Goal: Information Seeking & Learning: Learn about a topic

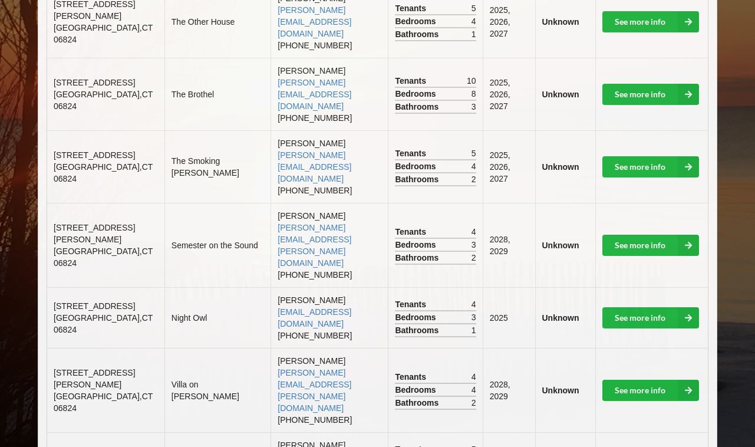
scroll to position [552, 0]
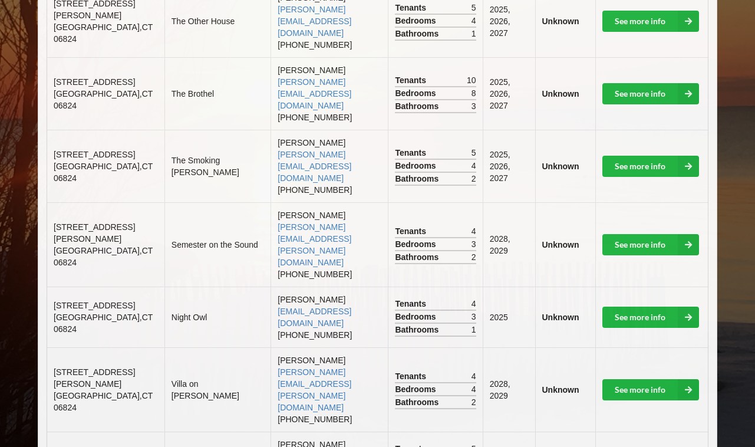
drag, startPoint x: 125, startPoint y: 352, endPoint x: 54, endPoint y: 331, distance: 74.3
copy td "[STREET_ADDRESS]"
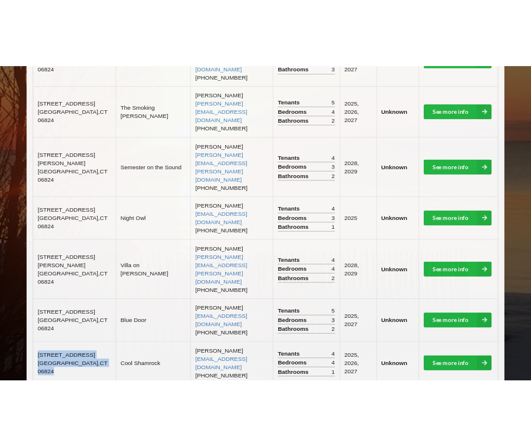
scroll to position [662, 0]
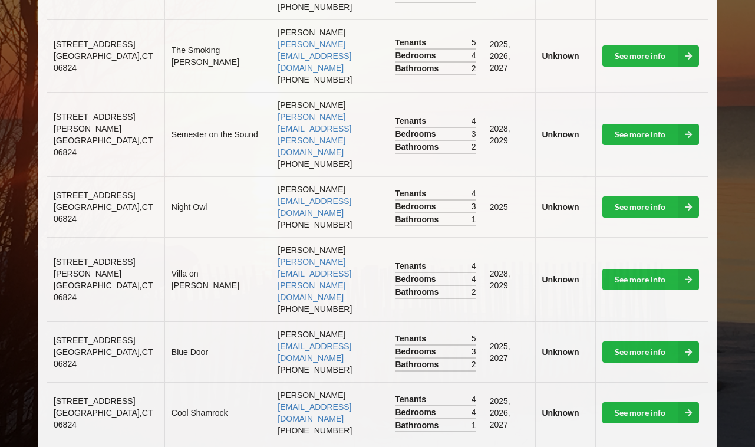
drag, startPoint x: 126, startPoint y: 292, endPoint x: 52, endPoint y: 270, distance: 77.6
copy td "[STREET_ADDRESS]"
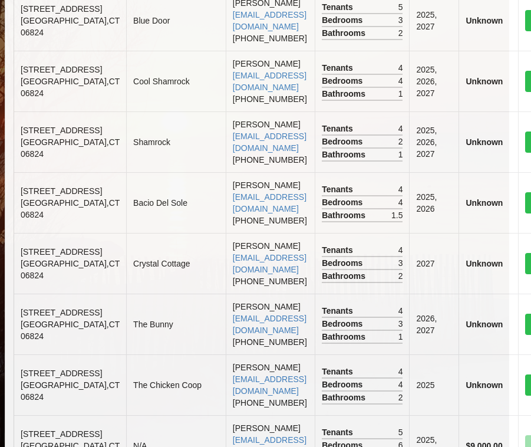
scroll to position [1042, 22]
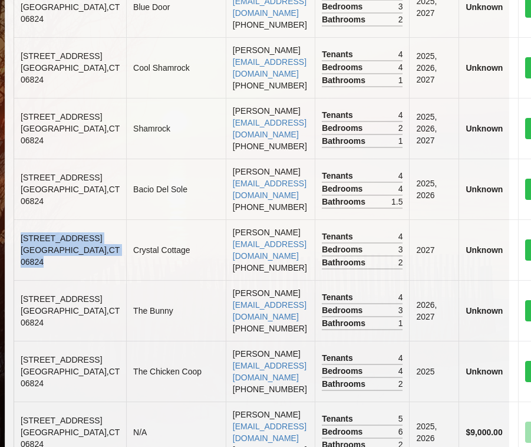
drag, startPoint x: 20, startPoint y: 213, endPoint x: 65, endPoint y: 269, distance: 72.2
click at [65, 269] on td "[STREET_ADDRESS]" at bounding box center [70, 249] width 112 height 61
copy td "[STREET_ADDRESS]"
click at [242, 265] on td "[PERSON_NAME] [EMAIL_ADDRESS][DOMAIN_NAME] [PHONE_NUMBER]" at bounding box center [270, 249] width 89 height 61
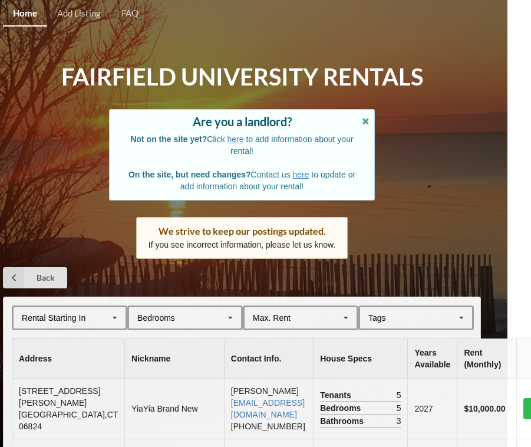
scroll to position [0, 24]
click at [85, 306] on div "Rental Starting In [DATE] 2026 2027 2028" at bounding box center [70, 317] width 116 height 25
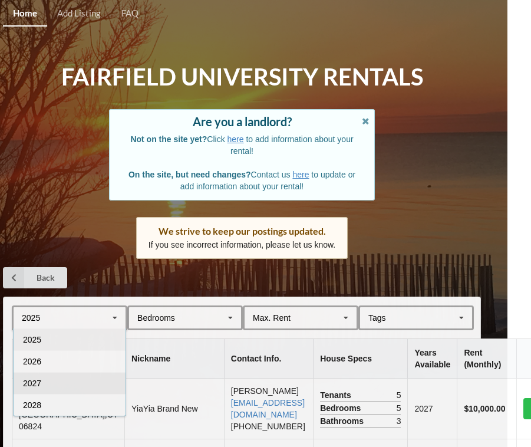
click at [65, 383] on div "2027" at bounding box center [70, 383] width 112 height 22
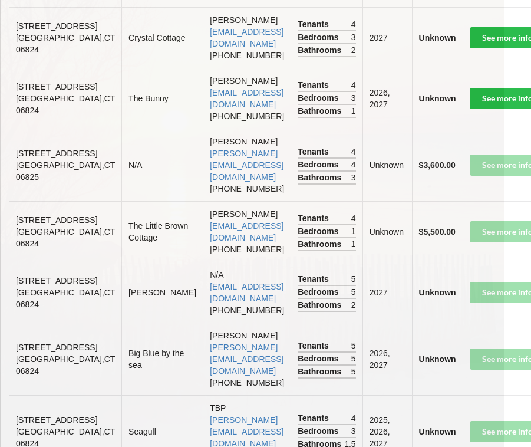
scroll to position [722, 28]
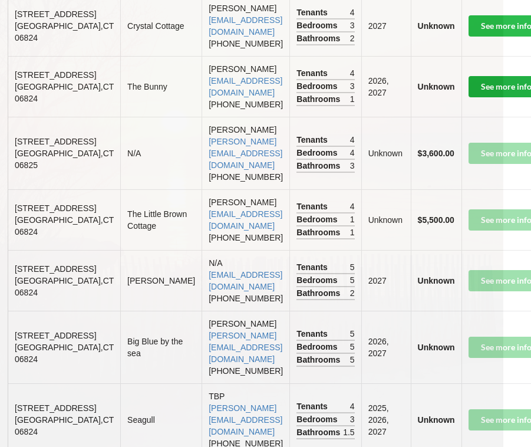
click at [483, 97] on link "See more info" at bounding box center [517, 86] width 97 height 21
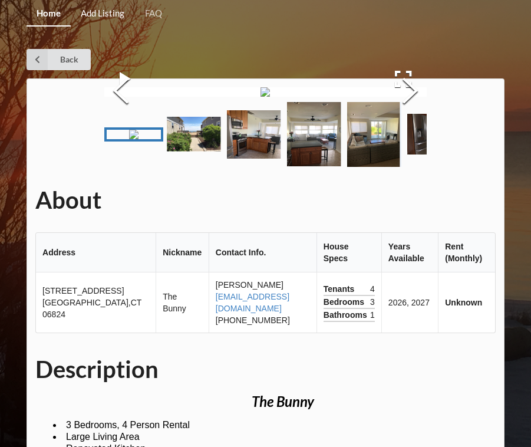
scroll to position [-1, 0]
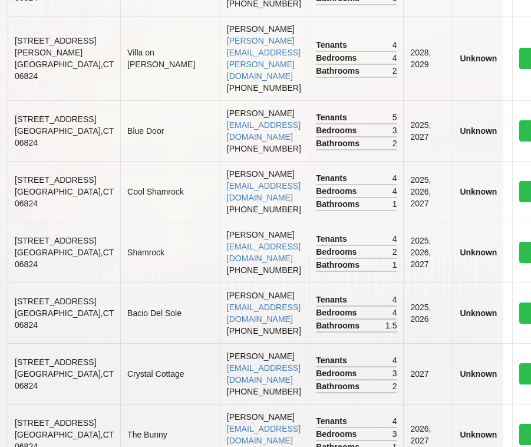
scroll to position [927, 28]
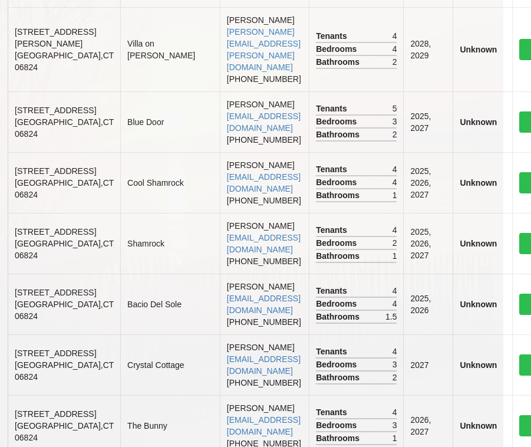
click at [28, 288] on span "[STREET_ADDRESS]" at bounding box center [55, 292] width 81 height 9
click at [36, 282] on td "[STREET_ADDRESS]" at bounding box center [64, 304] width 112 height 61
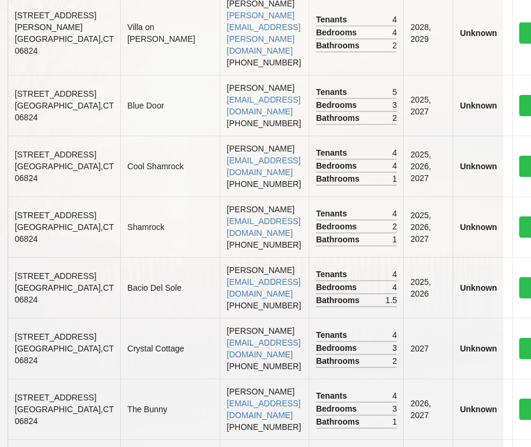
click at [47, 287] on span "[GEOGRAPHIC_DATA]" at bounding box center [64, 293] width 99 height 21
drag, startPoint x: 52, startPoint y: 290, endPoint x: 11, endPoint y: 232, distance: 71.0
click at [11, 257] on td "[STREET_ADDRESS]" at bounding box center [64, 287] width 112 height 61
copy td "[STREET_ADDRESS]"
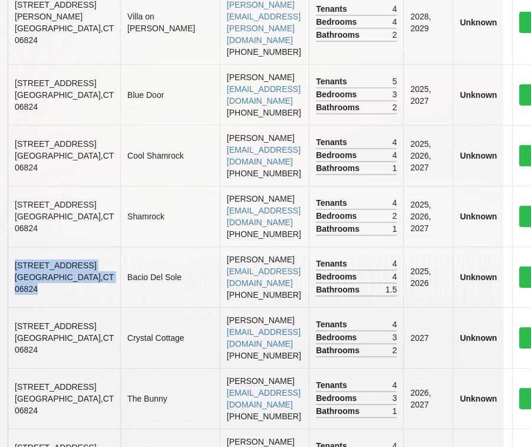
scroll to position [966, 28]
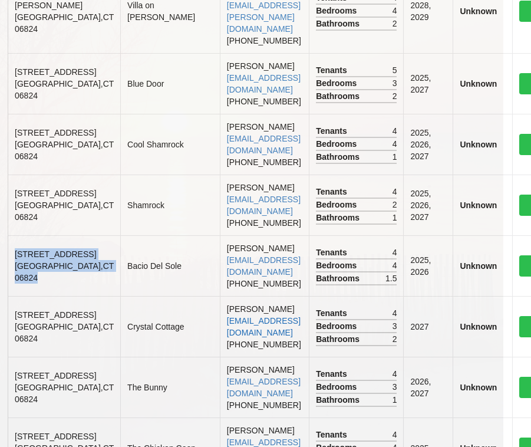
click at [227, 316] on link "[EMAIL_ADDRESS][DOMAIN_NAME]" at bounding box center [264, 326] width 74 height 21
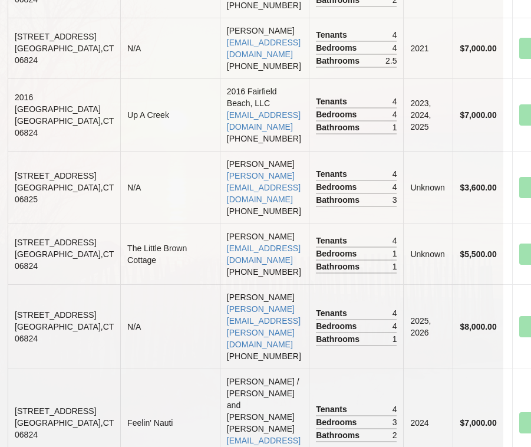
scroll to position [1506, 28]
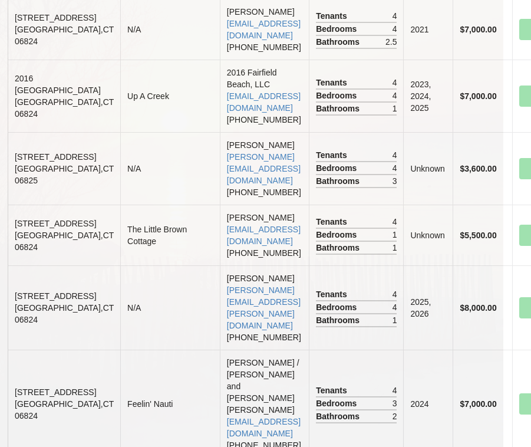
click at [32, 228] on span "[STREET_ADDRESS]" at bounding box center [55, 223] width 81 height 9
click at [38, 301] on span "[STREET_ADDRESS]" at bounding box center [55, 295] width 81 height 9
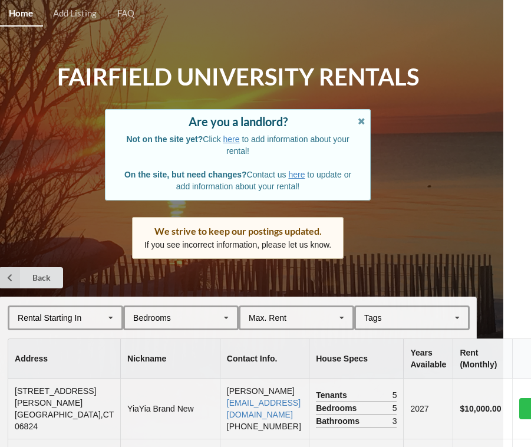
scroll to position [45, 28]
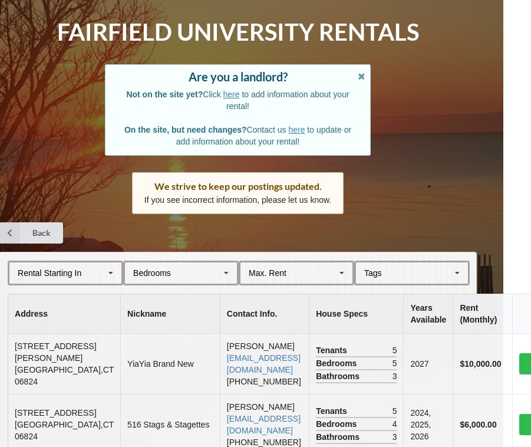
click at [93, 274] on div "Rental Starting In [DATE] 2026 2027 2028" at bounding box center [66, 273] width 116 height 25
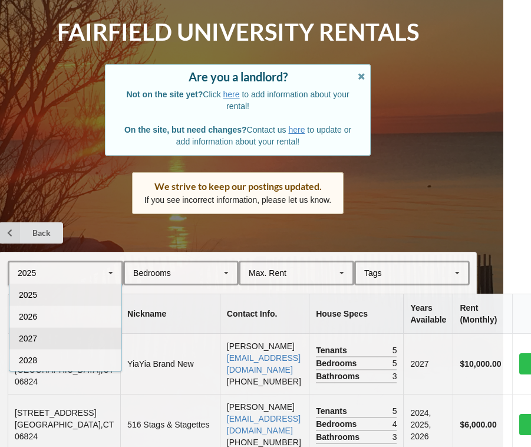
click at [98, 334] on div "2027" at bounding box center [65, 338] width 112 height 22
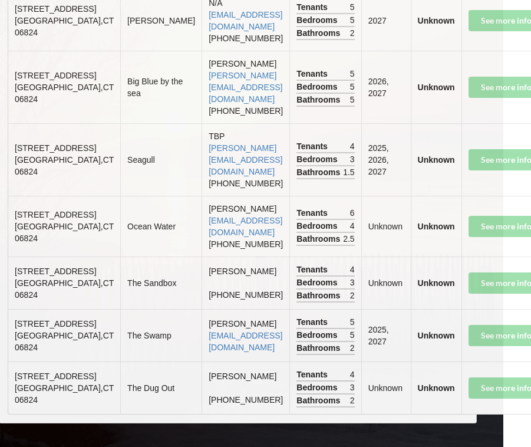
scroll to position [1323, 28]
click at [31, 319] on span "[STREET_ADDRESS]" at bounding box center [55, 323] width 81 height 9
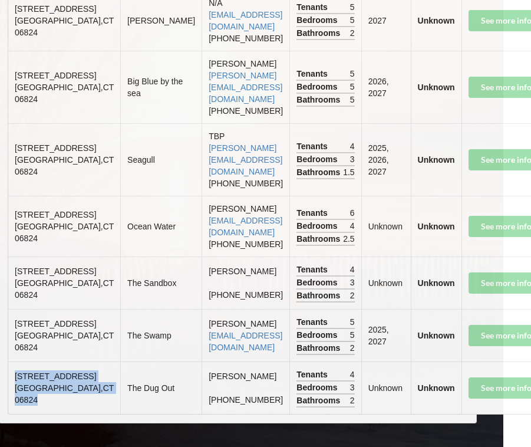
drag, startPoint x: 38, startPoint y: 406, endPoint x: 12, endPoint y: 338, distance: 72.6
click at [12, 361] on td "[STREET_ADDRESS]" at bounding box center [64, 387] width 112 height 52
copy td "[STREET_ADDRESS]"
click at [202, 322] on td "[PERSON_NAME] [EMAIL_ADDRESS][DOMAIN_NAME]" at bounding box center [246, 335] width 88 height 52
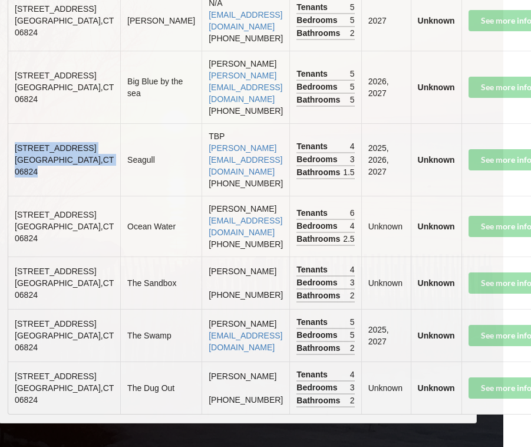
drag, startPoint x: 15, startPoint y: 129, endPoint x: 46, endPoint y: 206, distance: 82.5
click at [46, 196] on td "[STREET_ADDRESS]" at bounding box center [64, 159] width 112 height 73
copy td "[STREET_ADDRESS]"
click at [216, 196] on td "TBP [PERSON_NAME][EMAIL_ADDRESS][DOMAIN_NAME] [PHONE_NUMBER]" at bounding box center [246, 159] width 88 height 73
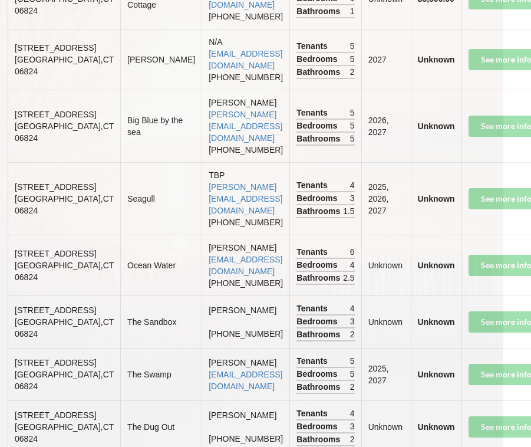
scroll to position [933, 28]
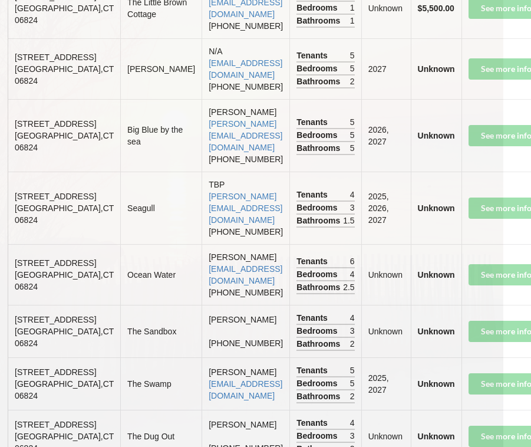
copy span "[STREET_ADDRESS]"
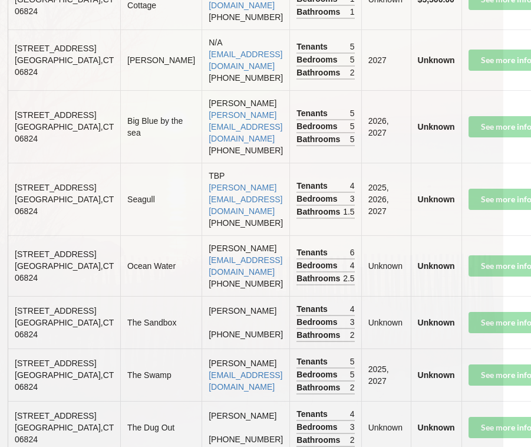
scroll to position [971, 28]
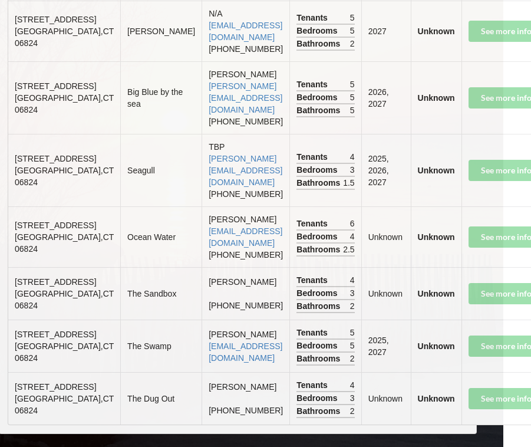
click at [213, 134] on td "[PERSON_NAME] [PERSON_NAME][EMAIL_ADDRESS][DOMAIN_NAME] [PHONE_NUMBER]" at bounding box center [246, 97] width 88 height 73
click at [34, 134] on td "[STREET_ADDRESS]" at bounding box center [64, 97] width 112 height 73
click at [25, 91] on span "[STREET_ADDRESS]" at bounding box center [55, 85] width 81 height 9
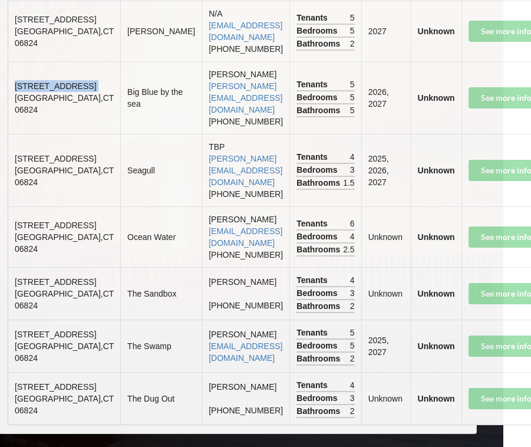
copy span "[STREET_ADDRESS]"
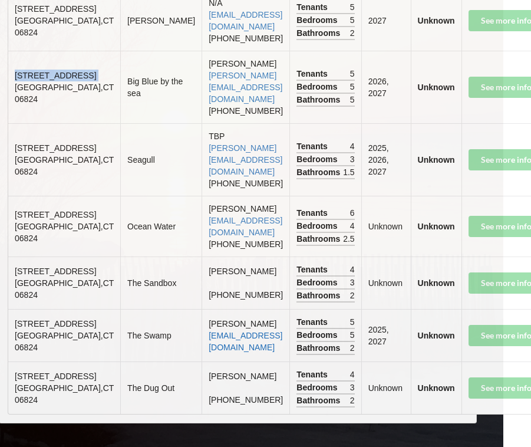
scroll to position [1329, 28]
click at [38, 371] on span "[STREET_ADDRESS]" at bounding box center [55, 375] width 81 height 9
click at [202, 361] on td "[PERSON_NAME] [PHONE_NUMBER]" at bounding box center [246, 387] width 88 height 52
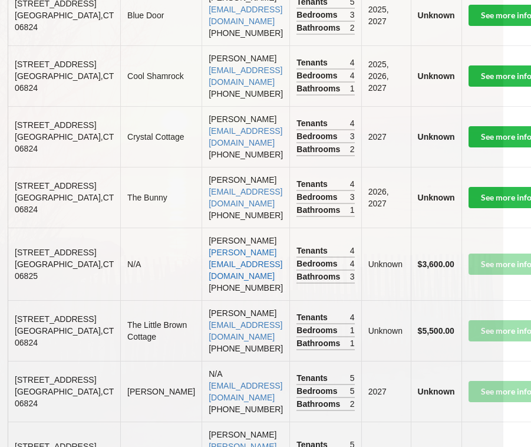
scroll to position [600, 28]
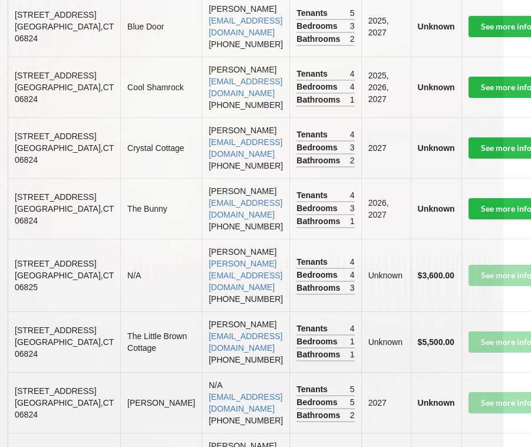
click at [37, 239] on td "[STREET_ADDRESS]" at bounding box center [64, 208] width 112 height 61
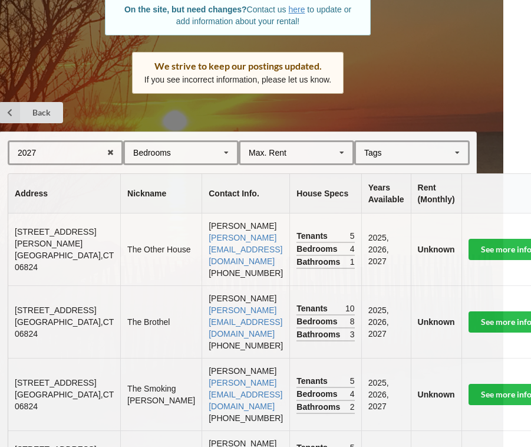
scroll to position [148, 28]
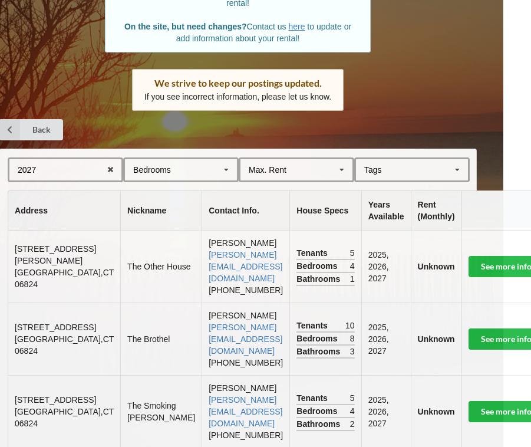
click at [203, 160] on div "Bedrooms 1 2 3 4 5 6 7 8" at bounding box center [181, 169] width 116 height 25
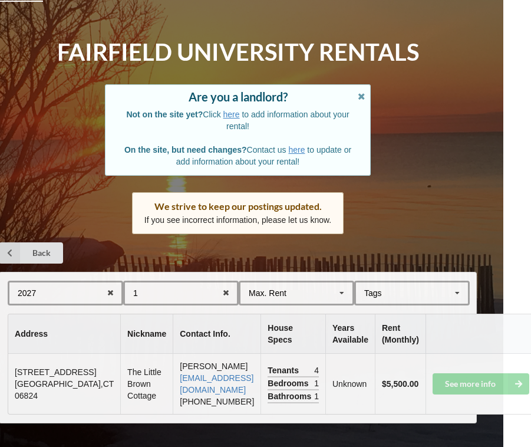
scroll to position [50, 0]
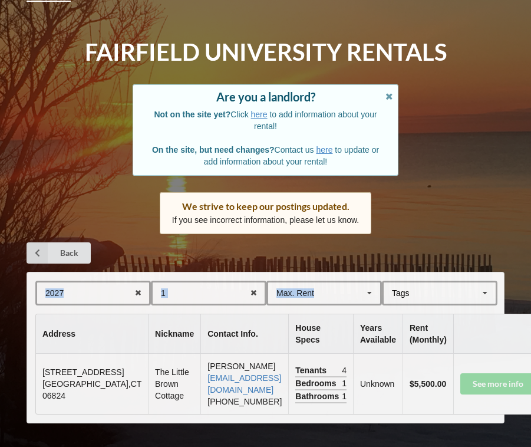
click at [409, 172] on div "Home Add Listing FAQ Fairfield University Rentals Are you a landlord? Not on th…" at bounding box center [265, 211] width 531 height 472
click at [429, 281] on div "[GEOGRAPHIC_DATA] Area Downtown" at bounding box center [440, 293] width 116 height 25
click at [250, 282] on icon at bounding box center [254, 293] width 18 height 22
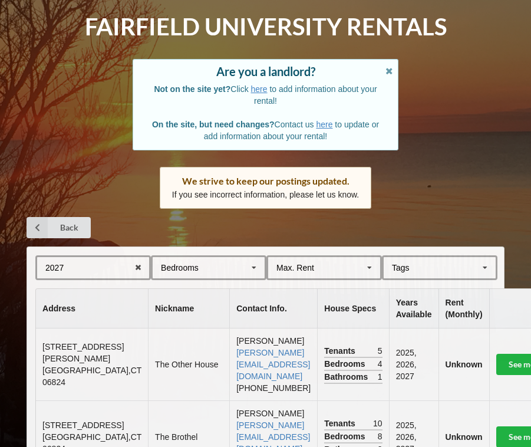
click at [462, 258] on div "[GEOGRAPHIC_DATA] Area Downtown" at bounding box center [440, 267] width 116 height 25
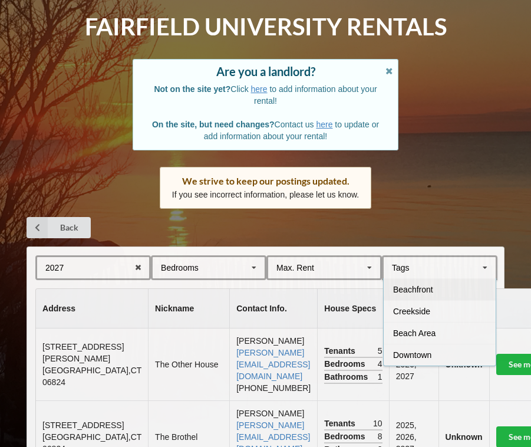
click at [439, 278] on div "Beachfront" at bounding box center [440, 289] width 112 height 22
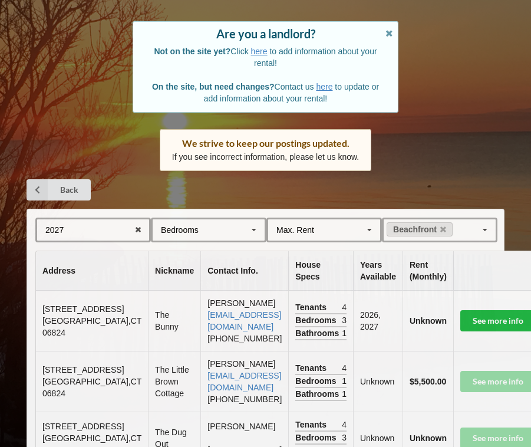
click at [403, 412] on td "$5,500.00" at bounding box center [428, 381] width 51 height 61
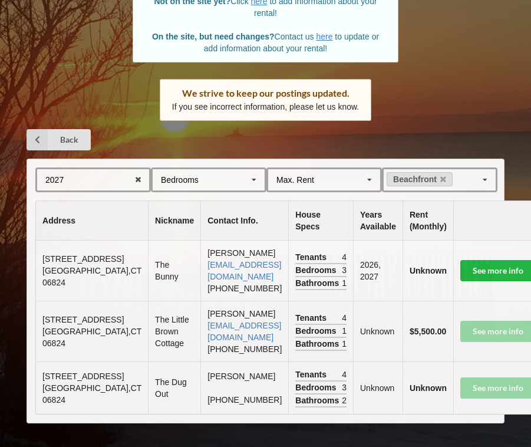
scroll to position [234, 0]
click at [444, 176] on icon at bounding box center [443, 180] width 6 height 8
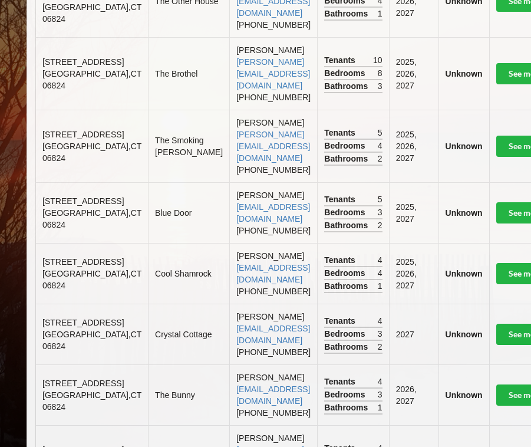
scroll to position [414, 0]
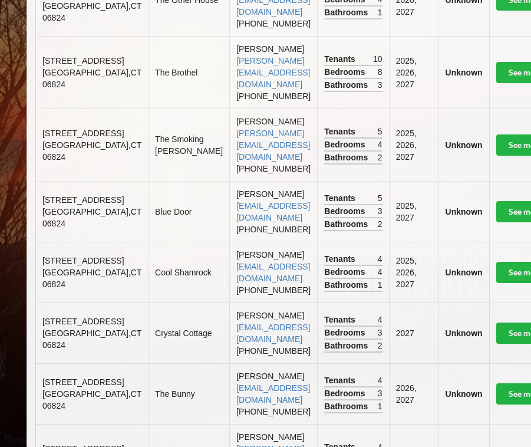
click at [64, 302] on td "[STREET_ADDRESS]" at bounding box center [92, 272] width 112 height 61
click at [229, 302] on td "[PERSON_NAME] [EMAIL_ADDRESS][DOMAIN_NAME] [PHONE_NUMBER]" at bounding box center [273, 272] width 88 height 61
click at [56, 265] on span "[STREET_ADDRESS]" at bounding box center [82, 260] width 81 height 9
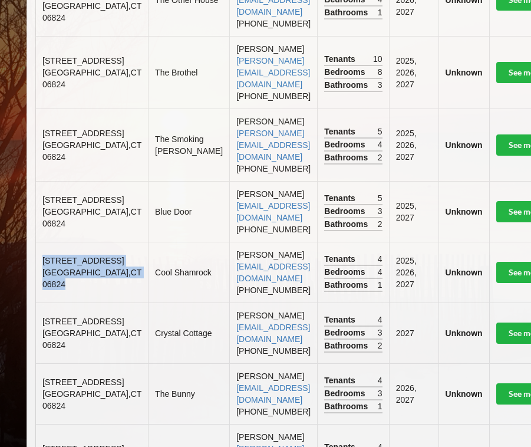
drag, startPoint x: 41, startPoint y: 284, endPoint x: 79, endPoint y: 357, distance: 82.3
click at [79, 302] on td "[STREET_ADDRESS]" at bounding box center [92, 272] width 112 height 61
copy td "[STREET_ADDRESS]"
click at [245, 301] on td "[PERSON_NAME] [EMAIL_ADDRESS][DOMAIN_NAME] [PHONE_NUMBER]" at bounding box center [273, 272] width 88 height 61
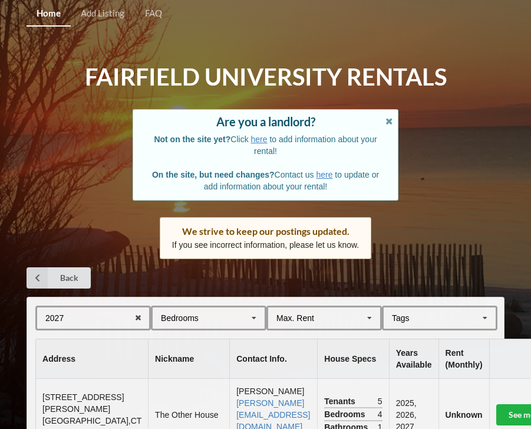
scroll to position [0, 0]
click at [141, 310] on icon at bounding box center [138, 318] width 18 height 22
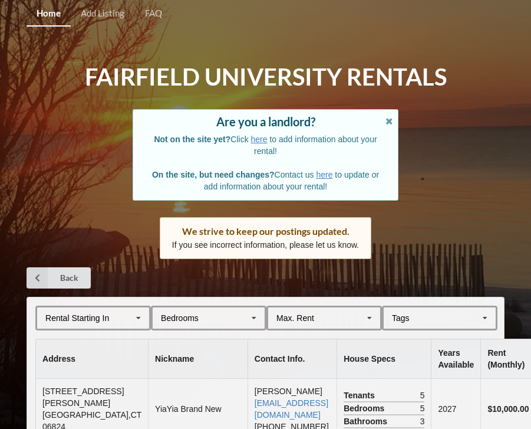
scroll to position [4399, 0]
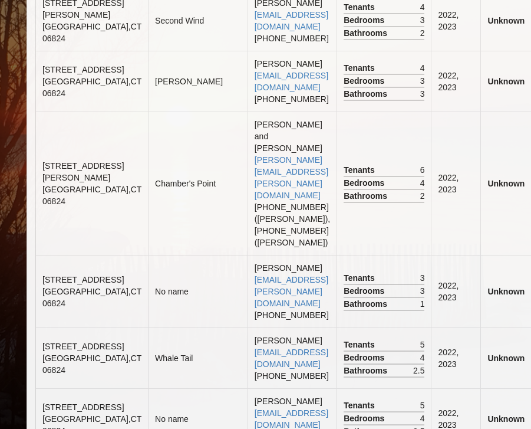
click at [262, 111] on td "[PERSON_NAME] [EMAIL_ADDRESS][DOMAIN_NAME] [PHONE_NUMBER]" at bounding box center [292, 81] width 89 height 61
click at [49, 74] on span "[STREET_ADDRESS]" at bounding box center [82, 69] width 81 height 9
copy span "[STREET_ADDRESS]"
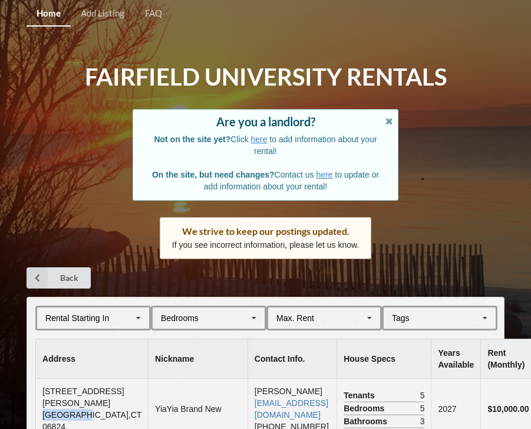
scroll to position [617, 0]
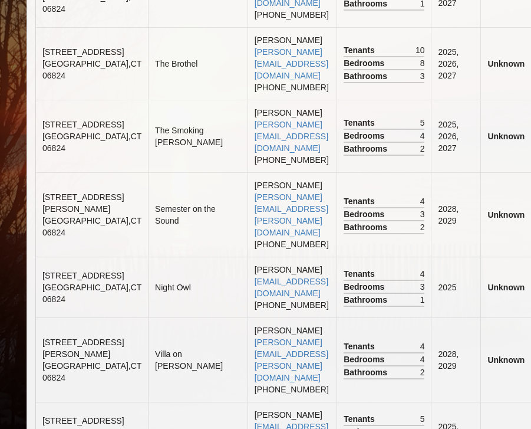
click at [248, 317] on td "[PERSON_NAME] Bascetta [EMAIL_ADDRESS][PERSON_NAME][DOMAIN_NAME] [PHONE_NUMBER]" at bounding box center [292, 359] width 89 height 84
click at [51, 271] on span "[STREET_ADDRESS]" at bounding box center [82, 275] width 81 height 9
